Goal: Task Accomplishment & Management: Manage account settings

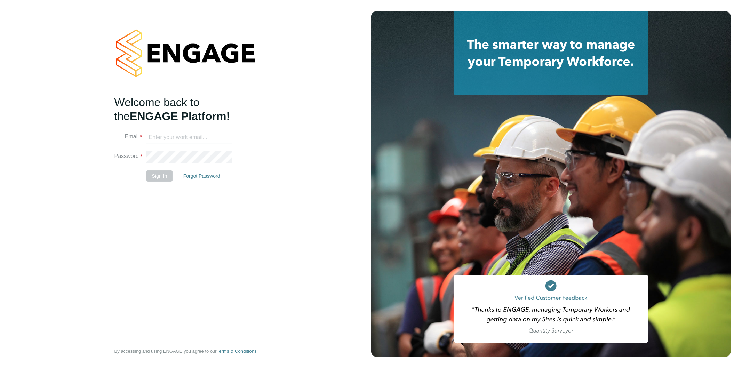
type input "[EMAIL_ADDRESS][PERSON_NAME][DOMAIN_NAME]"
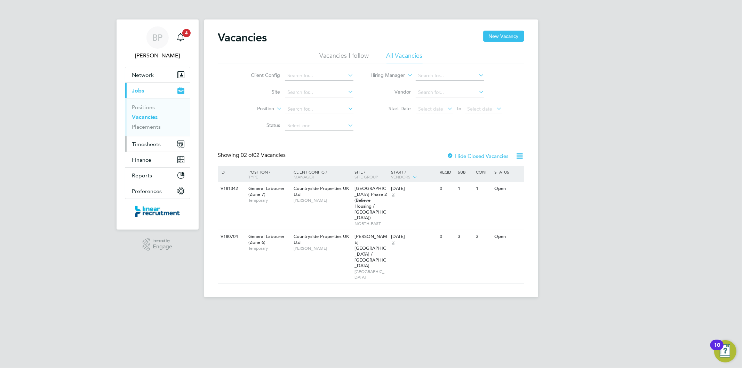
click at [145, 147] on button "Timesheets" at bounding box center [157, 143] width 65 height 15
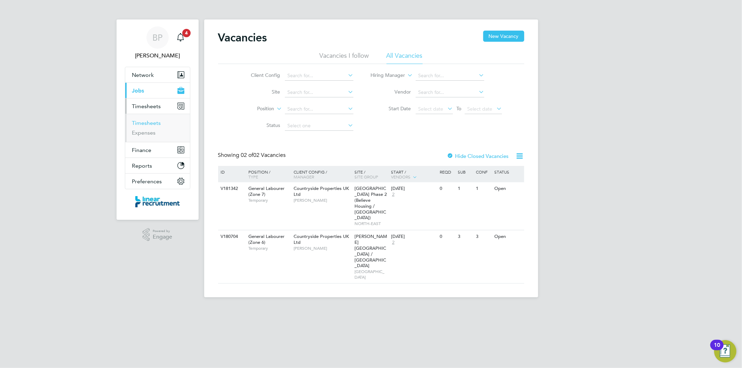
click at [151, 123] on link "Timesheets" at bounding box center [146, 123] width 29 height 7
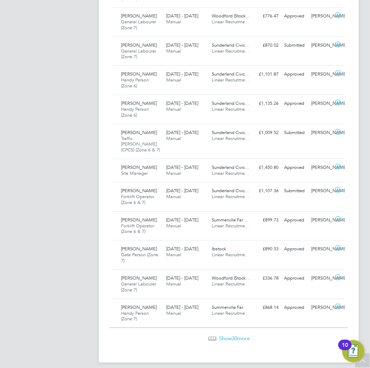
click at [232, 335] on span "30" at bounding box center [235, 338] width 6 height 7
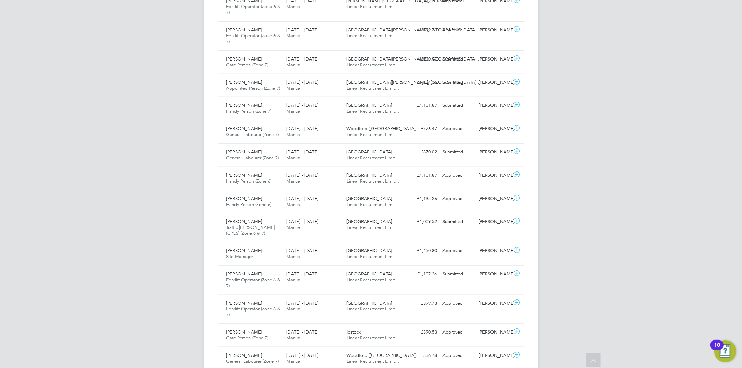
scroll to position [3, 4]
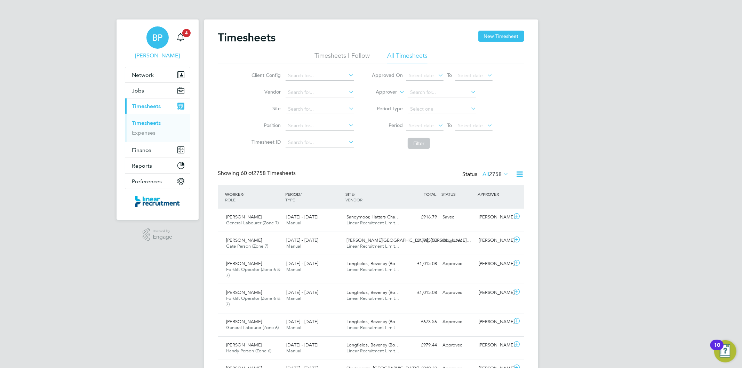
click at [144, 41] on link "BP [PERSON_NAME]" at bounding box center [157, 42] width 65 height 33
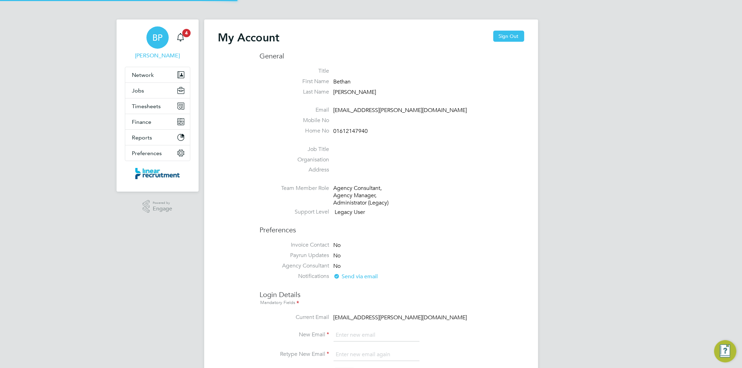
type input "[EMAIL_ADDRESS][PERSON_NAME][DOMAIN_NAME]"
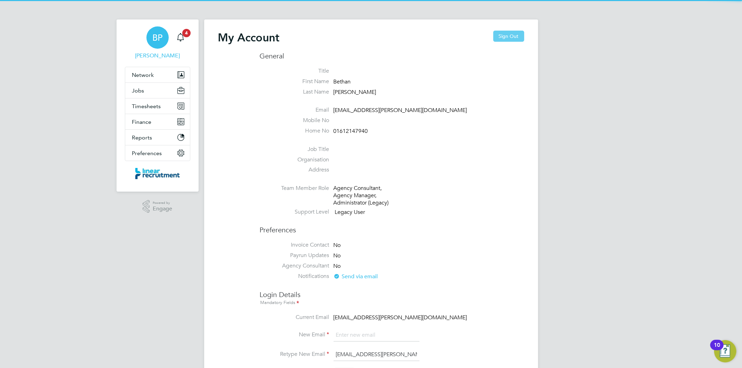
click at [522, 37] on button "Sign Out" at bounding box center [508, 36] width 31 height 11
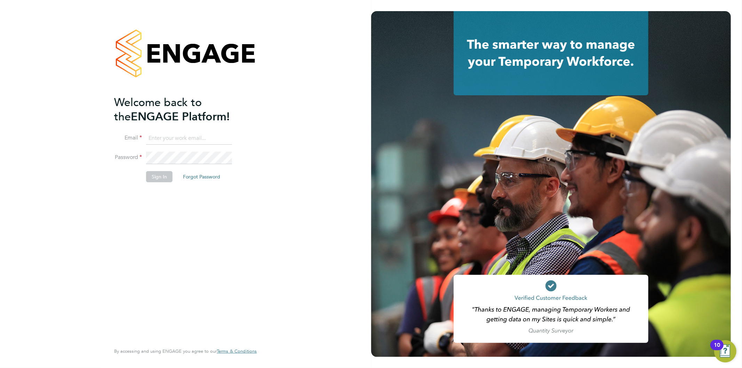
type input "[EMAIL_ADDRESS][PERSON_NAME][DOMAIN_NAME]"
